Goal: Information Seeking & Learning: Learn about a topic

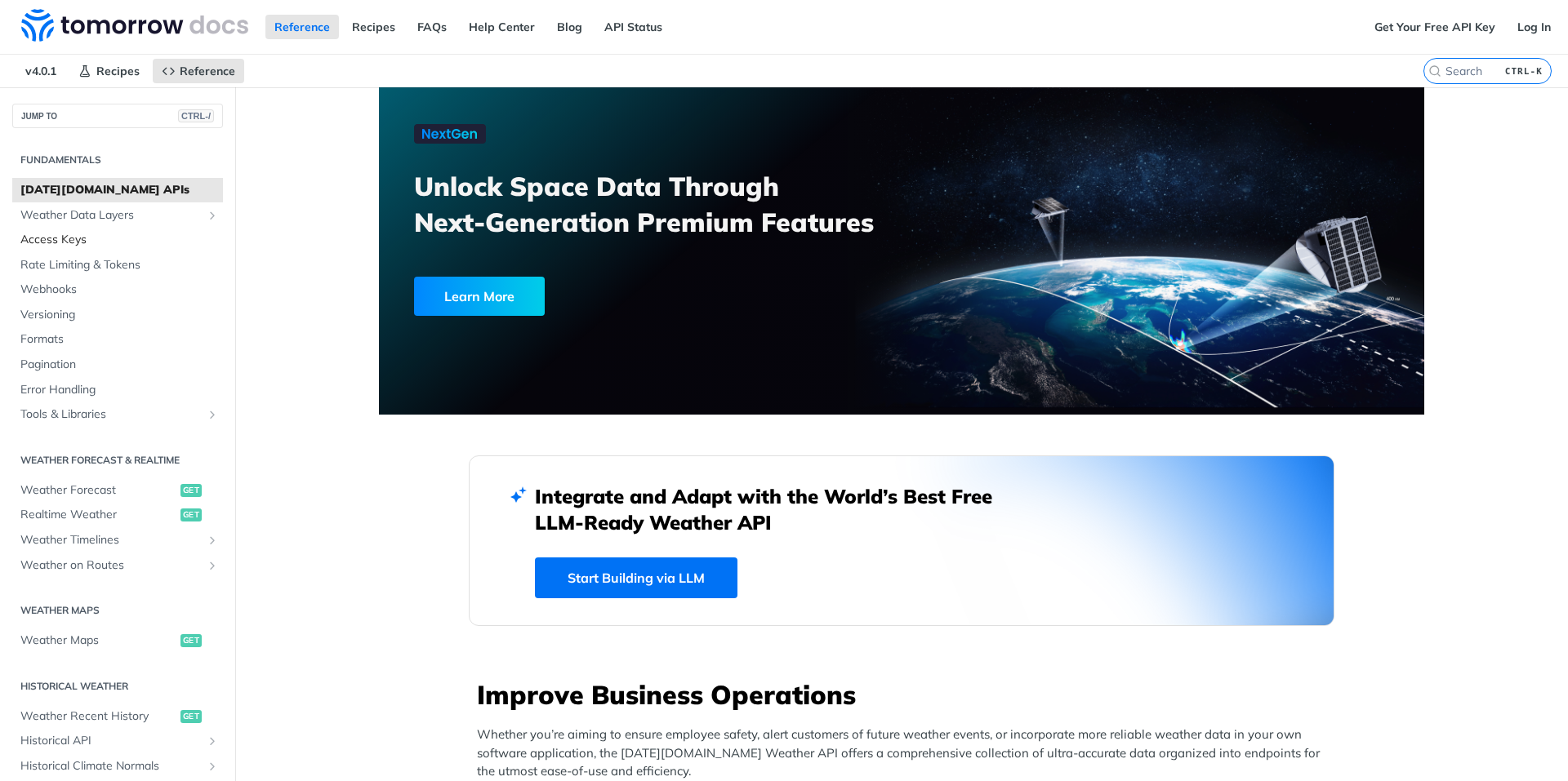
click at [77, 233] on span "Access Keys" at bounding box center [120, 240] width 199 height 16
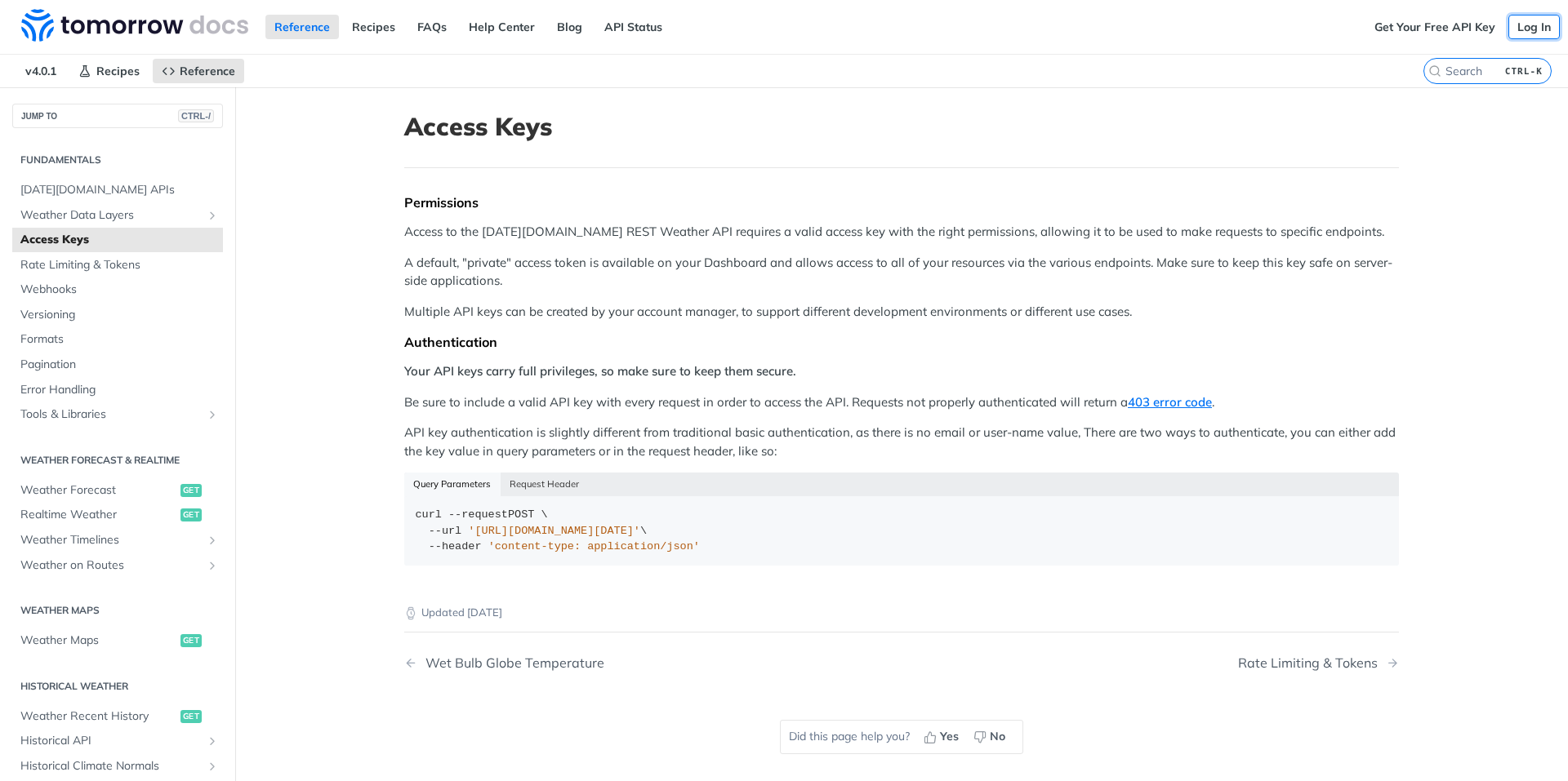
click at [1528, 24] on link "Log In" at bounding box center [1534, 27] width 52 height 24
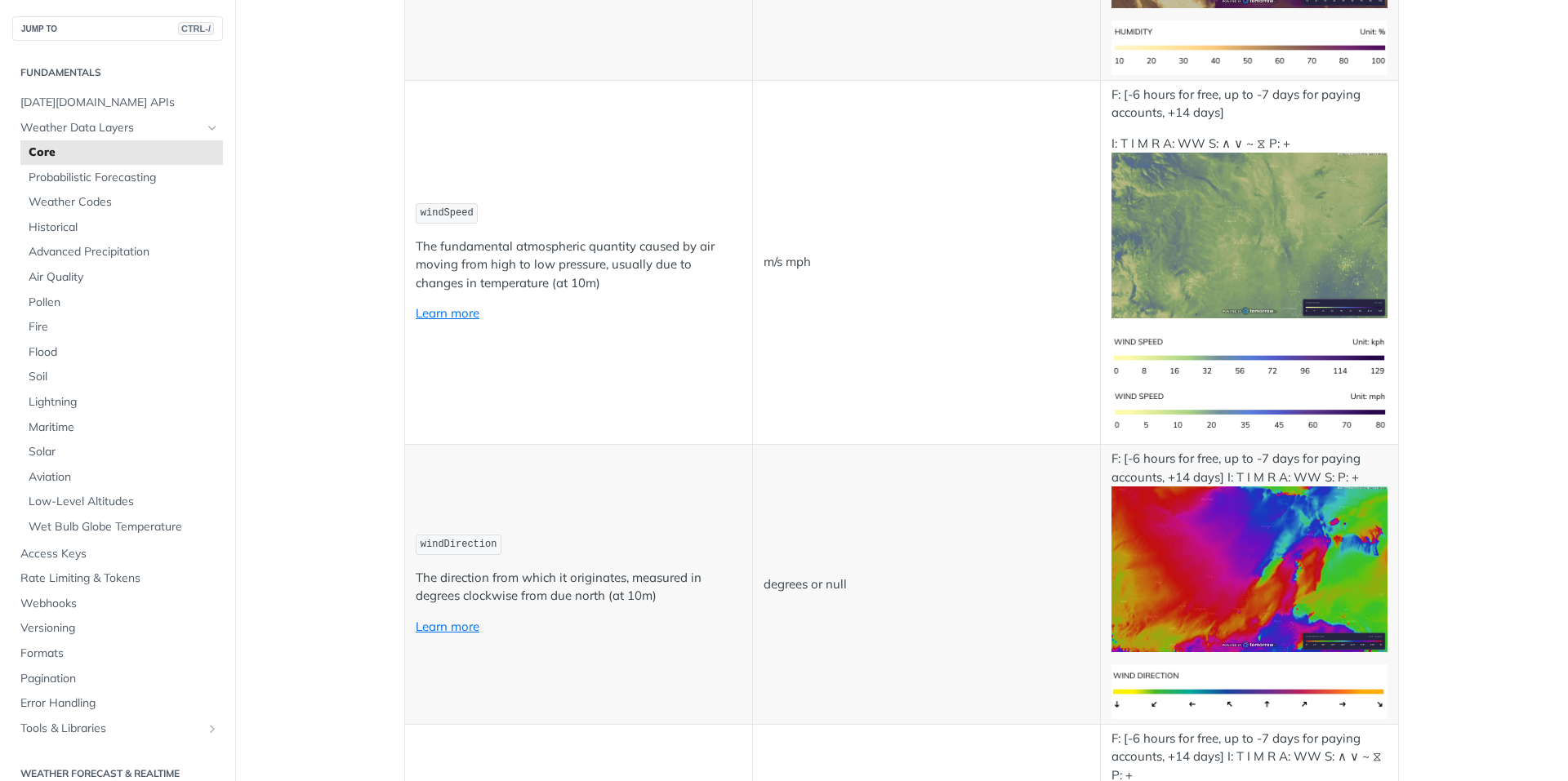
scroll to position [1469, 0]
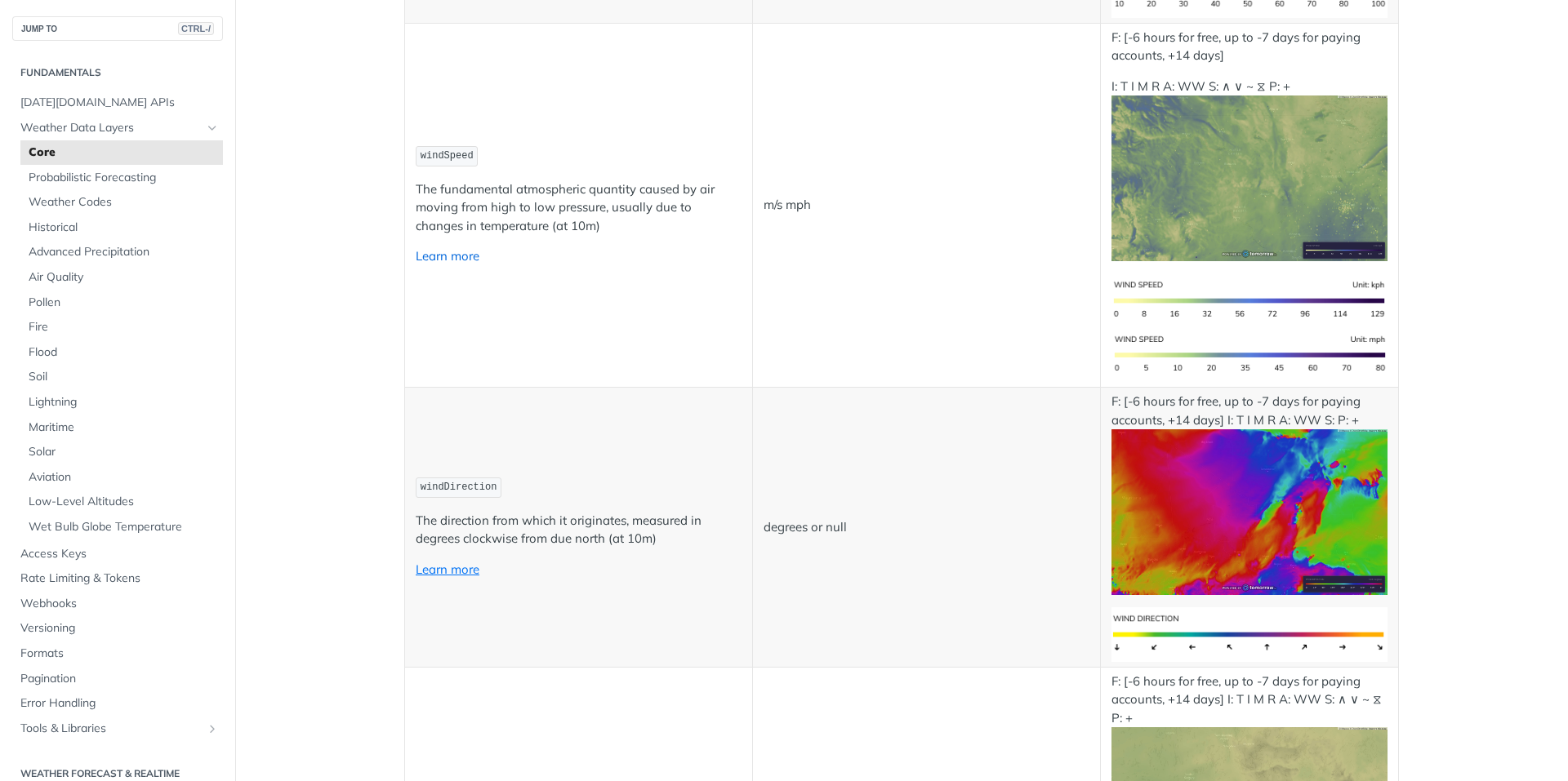
click at [454, 255] on link "Learn more" at bounding box center [447, 255] width 64 height 16
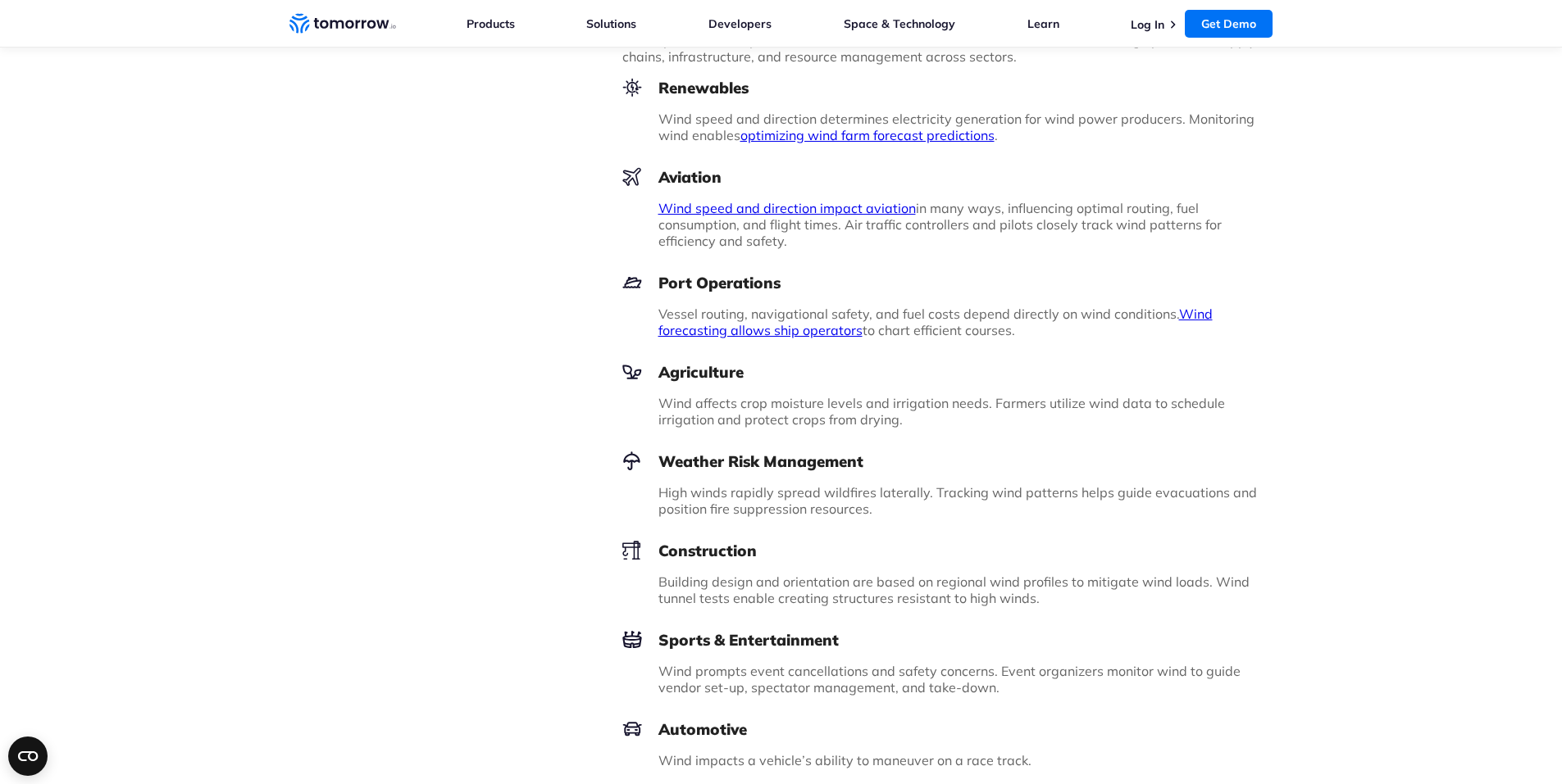
scroll to position [1638, 0]
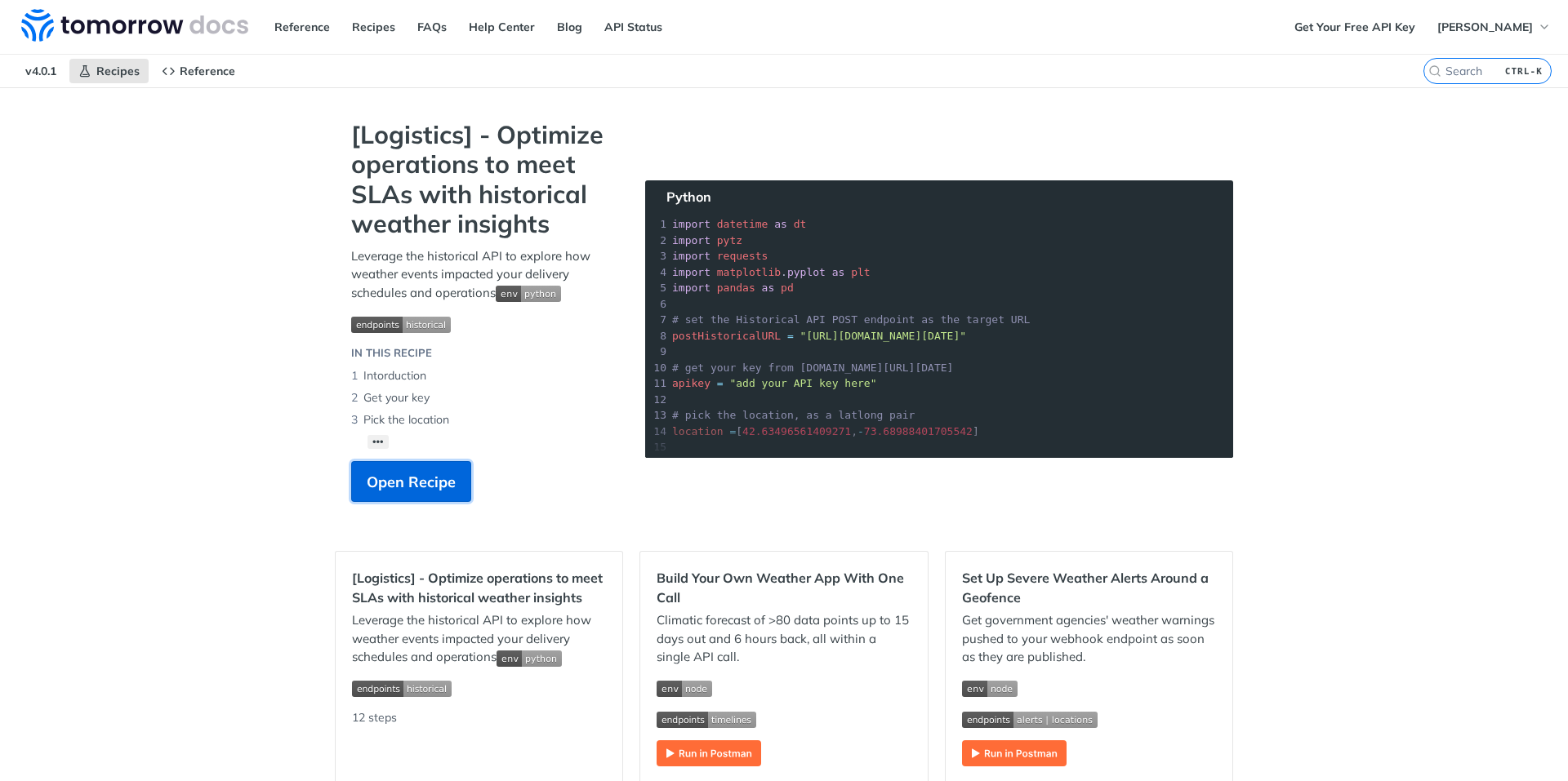
click at [445, 488] on span "Open Recipe" at bounding box center [411, 482] width 89 height 22
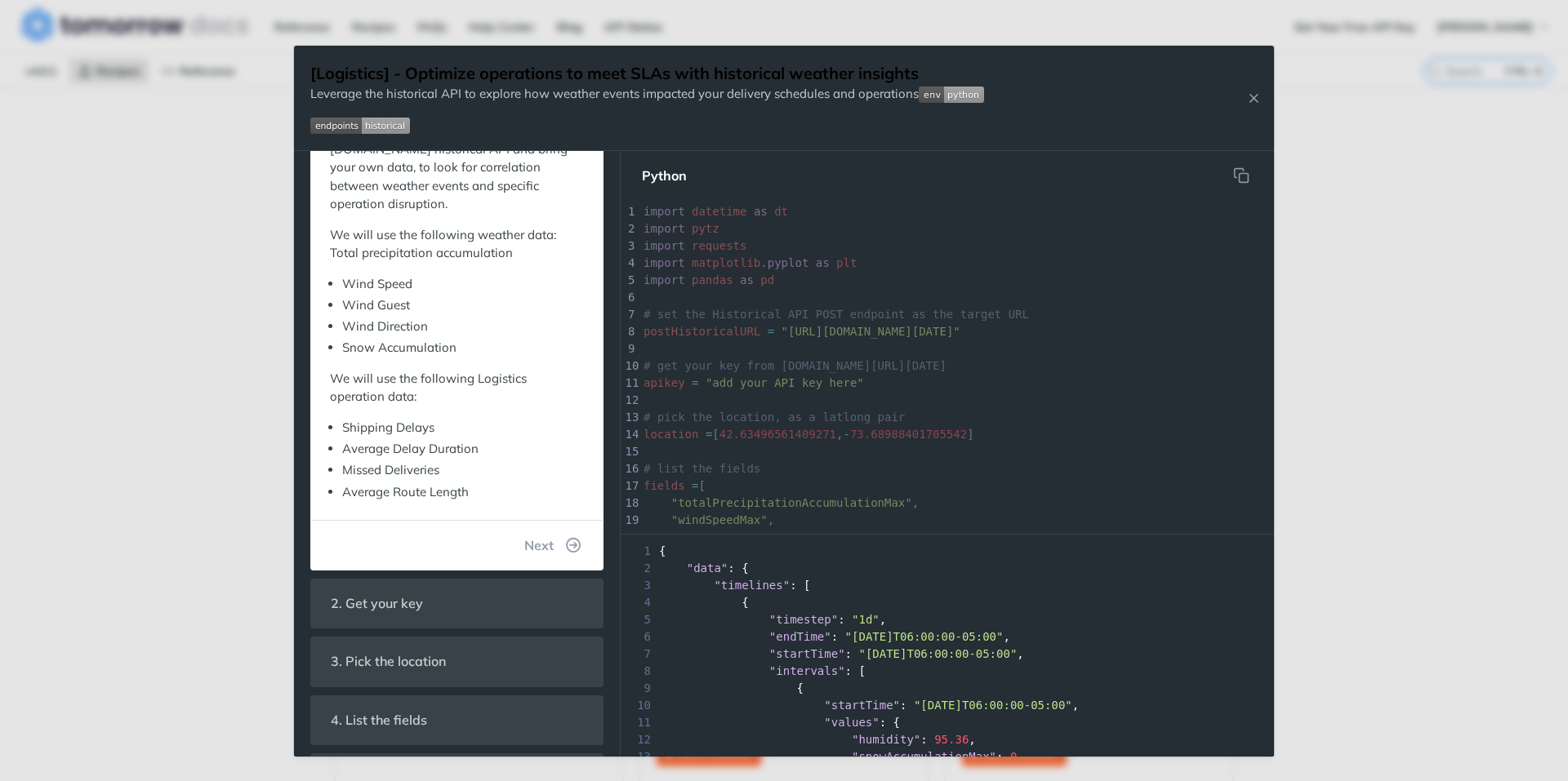
scroll to position [326, 0]
